Goal: Find specific page/section: Find specific page/section

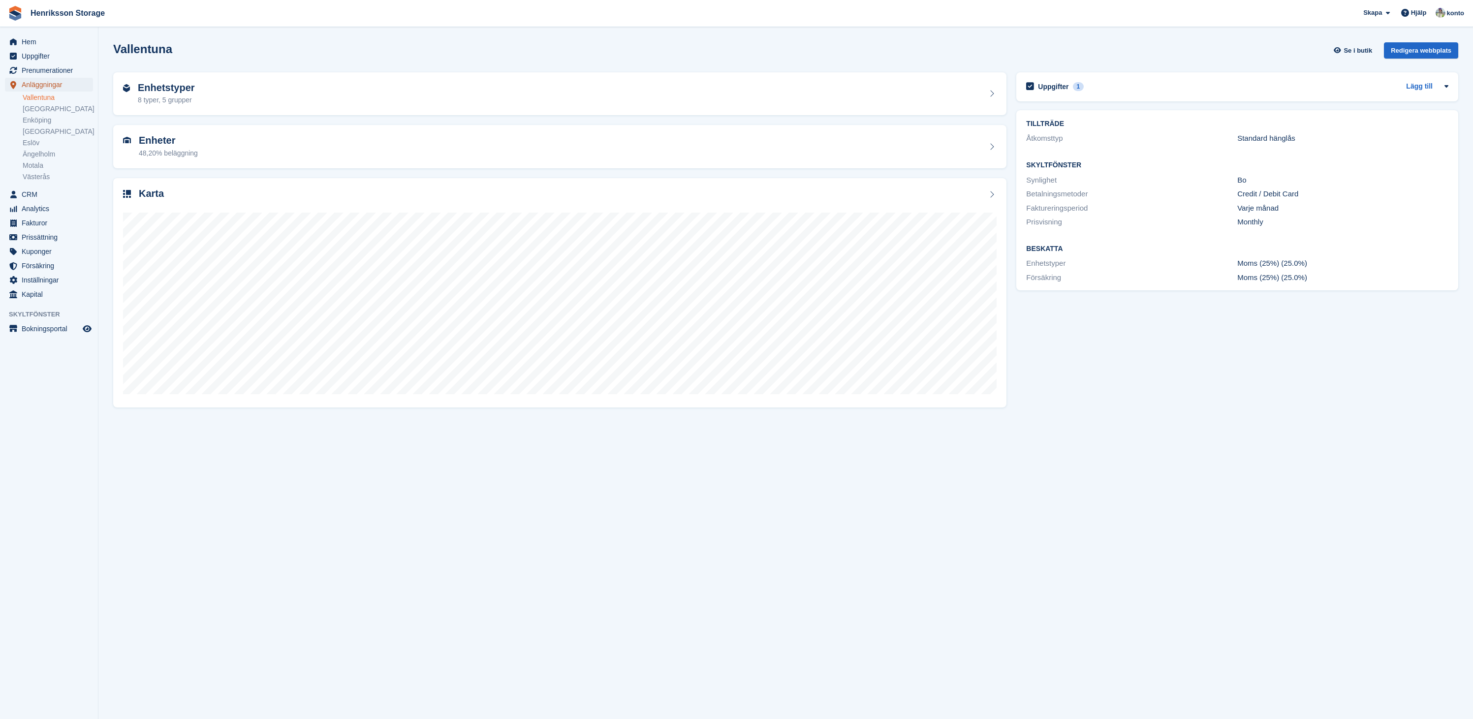
click at [50, 87] on span "Anläggningar" at bounding box center [51, 85] width 59 height 14
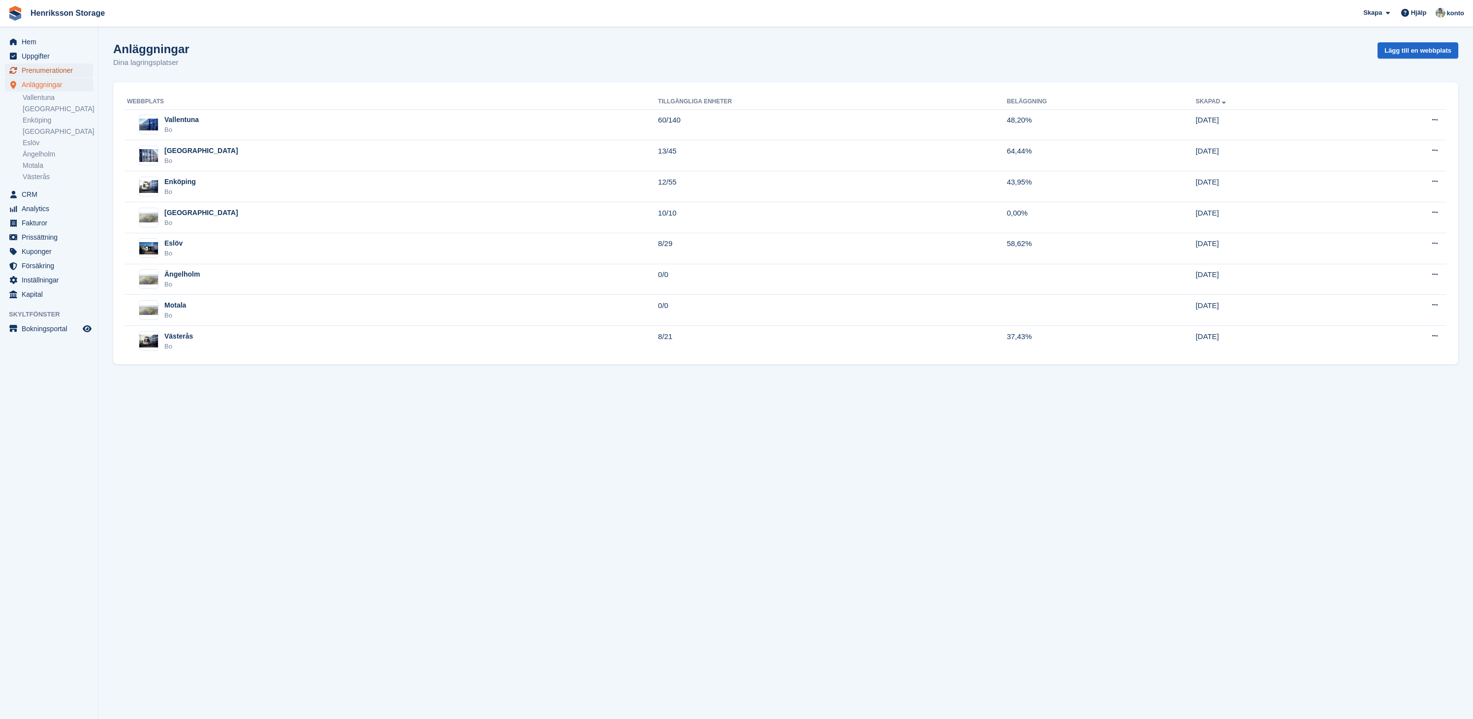
click at [53, 73] on span "Prenumerationer" at bounding box center [51, 71] width 59 height 14
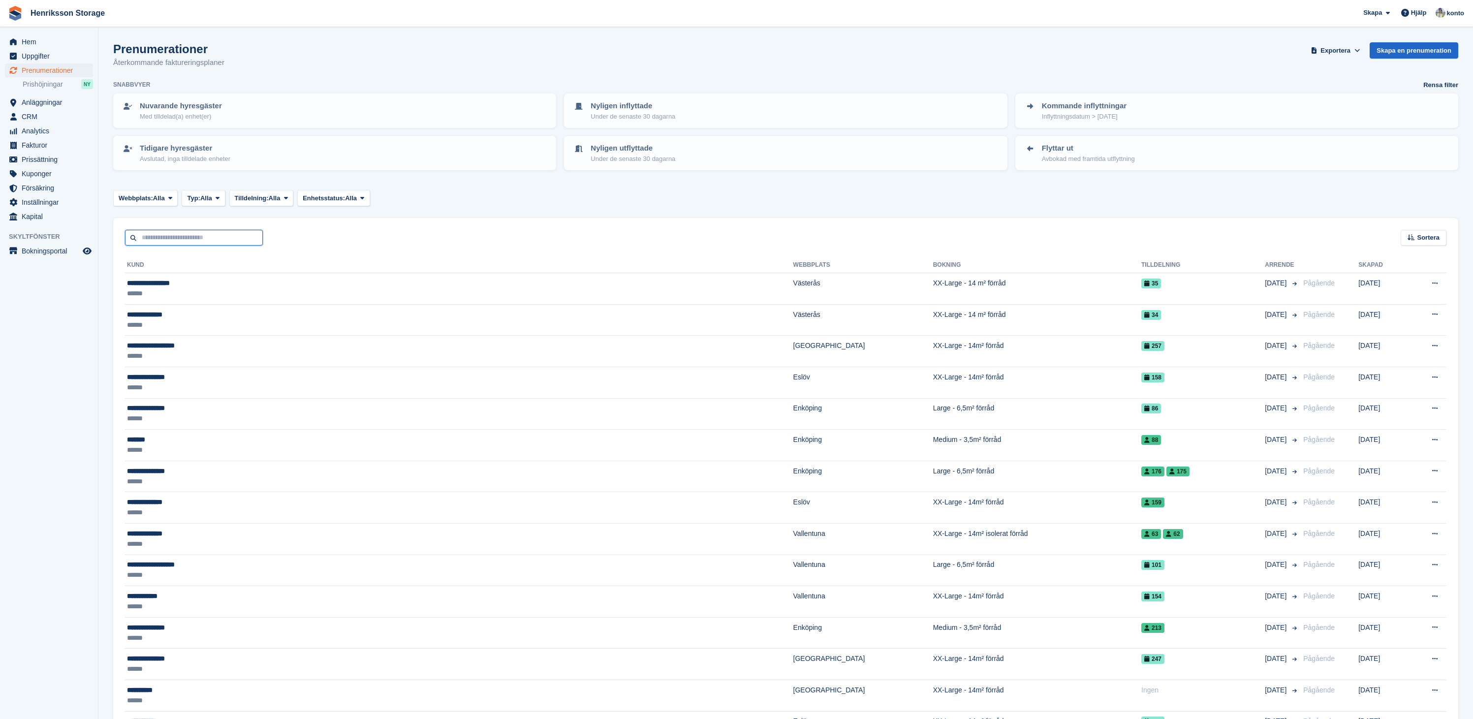
click at [203, 236] on input "text" at bounding box center [194, 238] width 138 height 16
